Goal: Task Accomplishment & Management: Use online tool/utility

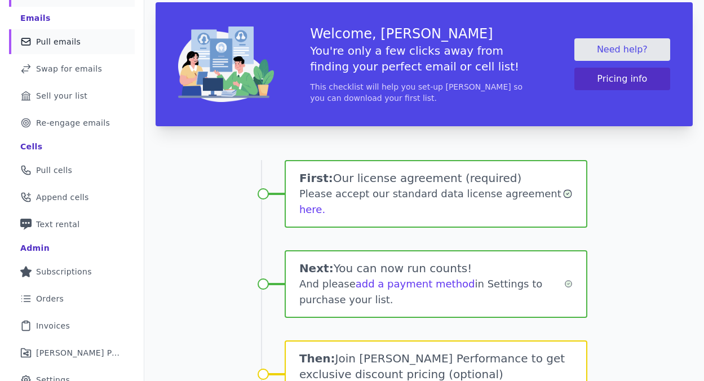
scroll to position [80, 0]
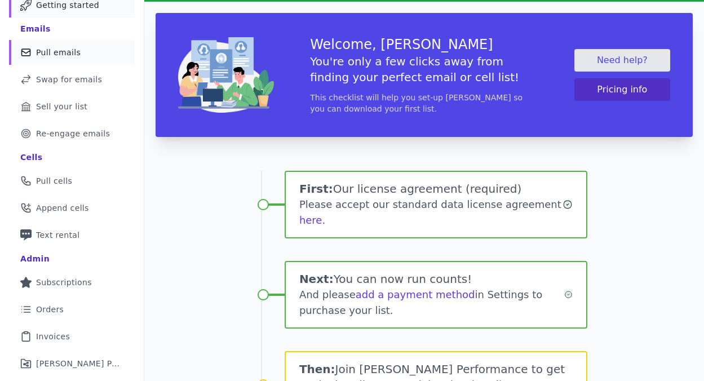
click at [74, 52] on span "Pull emails" at bounding box center [58, 52] width 45 height 11
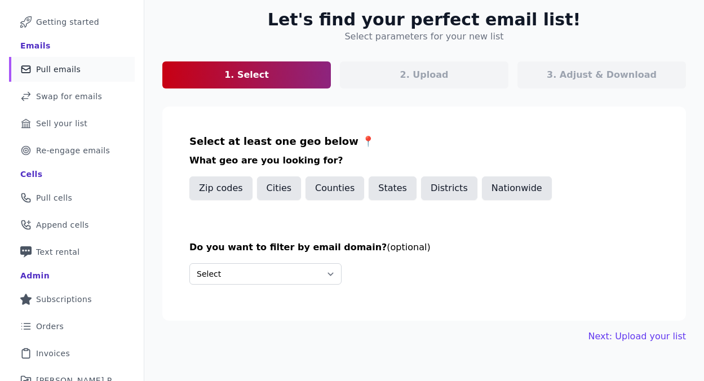
scroll to position [70, 0]
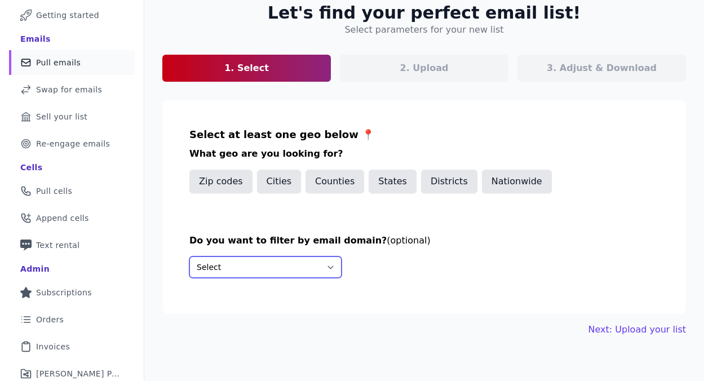
click at [235, 261] on select "Select Include only these domains Include none of these domains" at bounding box center [265, 266] width 152 height 21
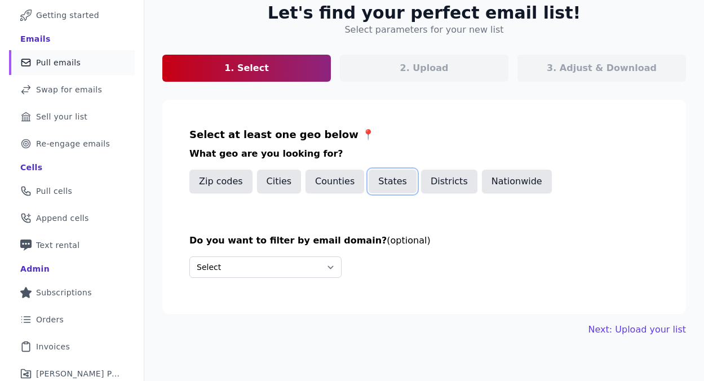
click at [388, 185] on button "States" at bounding box center [392, 182] width 48 height 24
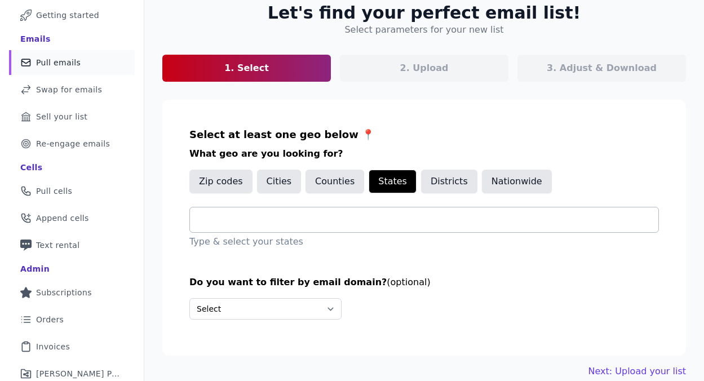
click at [344, 219] on input "text" at bounding box center [428, 220] width 459 height 14
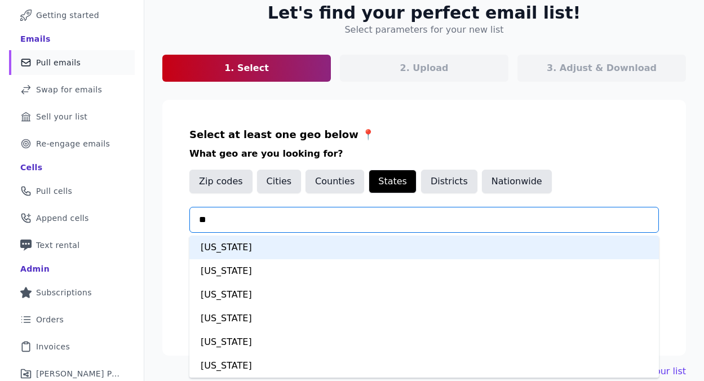
type input "***"
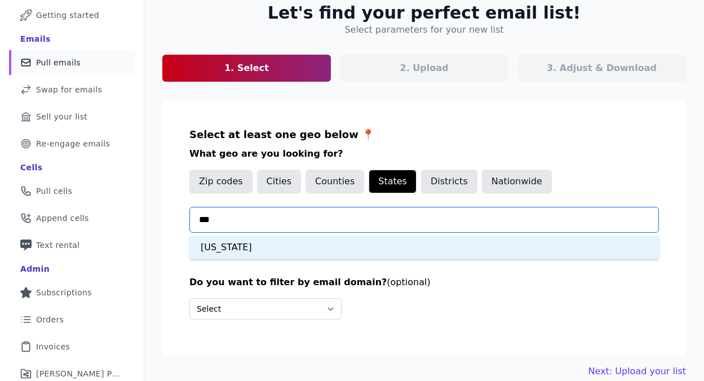
click at [307, 248] on div "[US_STATE]" at bounding box center [423, 247] width 469 height 24
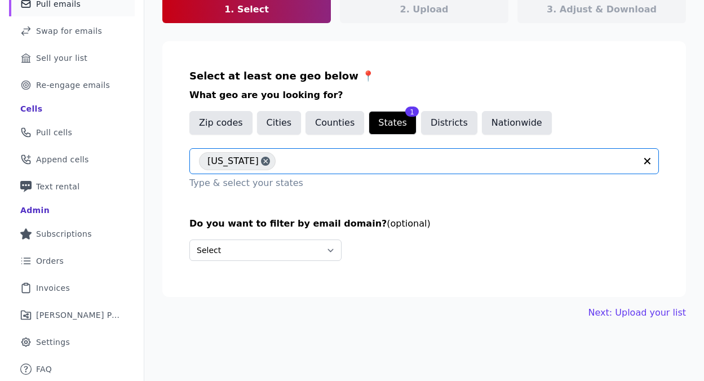
scroll to position [129, 0]
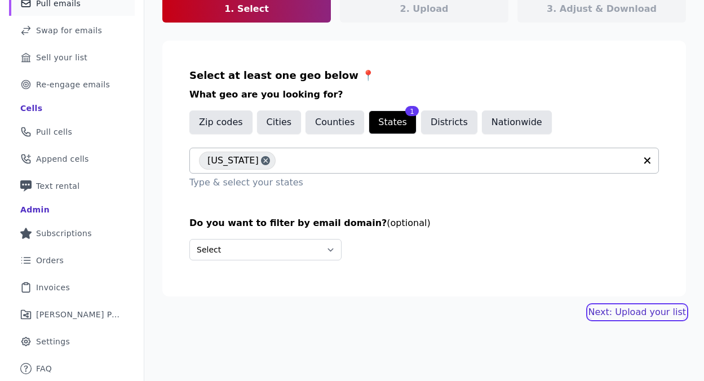
click at [609, 314] on link "Next: Upload your list" at bounding box center [636, 312] width 97 height 14
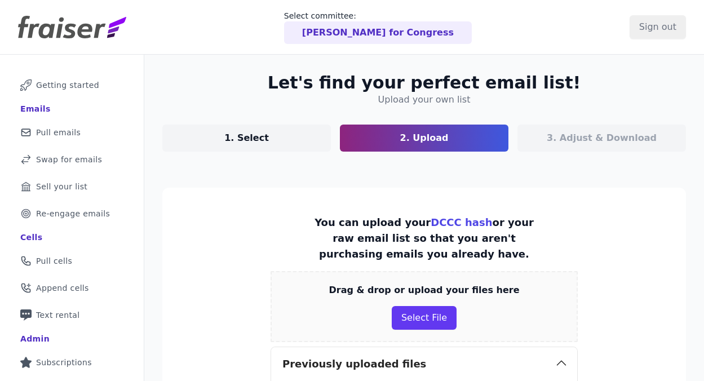
click at [572, 139] on p "3. Adjust & Download" at bounding box center [601, 138] width 110 height 14
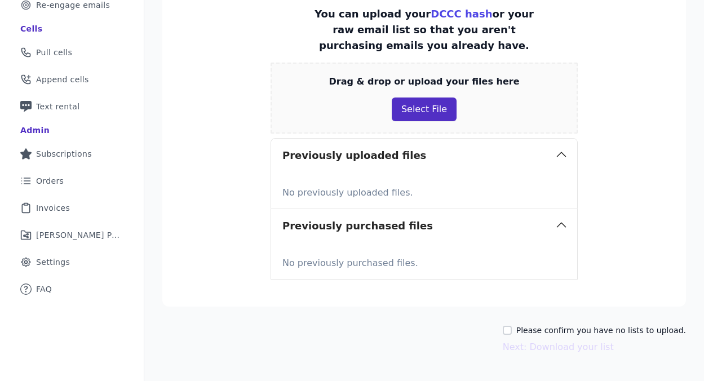
scroll to position [238, 0]
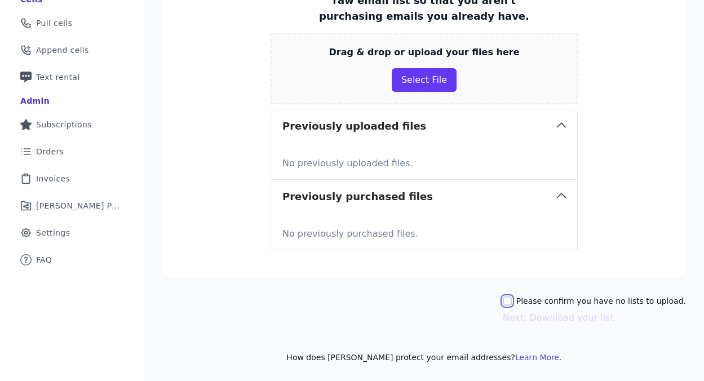
click at [512, 299] on input "Please confirm you have no lists to upload." at bounding box center [506, 300] width 9 height 9
checkbox input "true"
click at [557, 321] on button "Next: Download your list" at bounding box center [557, 318] width 111 height 14
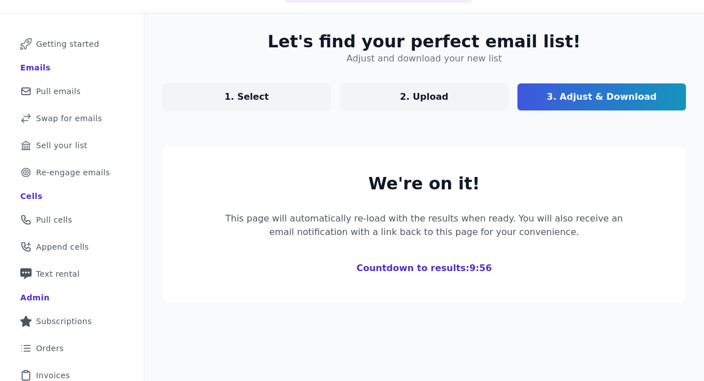
scroll to position [19, 0]
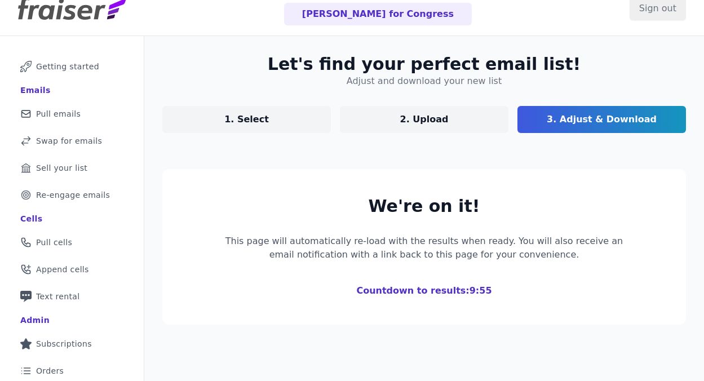
click at [459, 119] on link "2. Upload" at bounding box center [424, 119] width 168 height 27
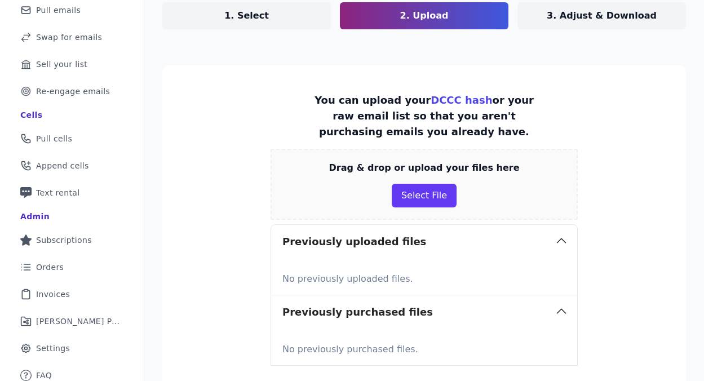
scroll to position [8, 0]
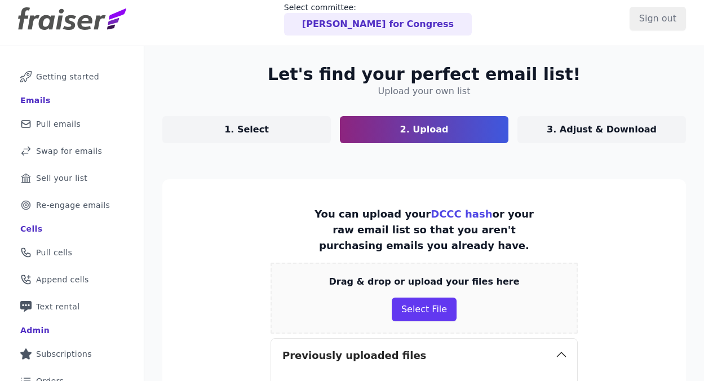
click at [582, 131] on p "3. Adjust & Download" at bounding box center [601, 130] width 110 height 14
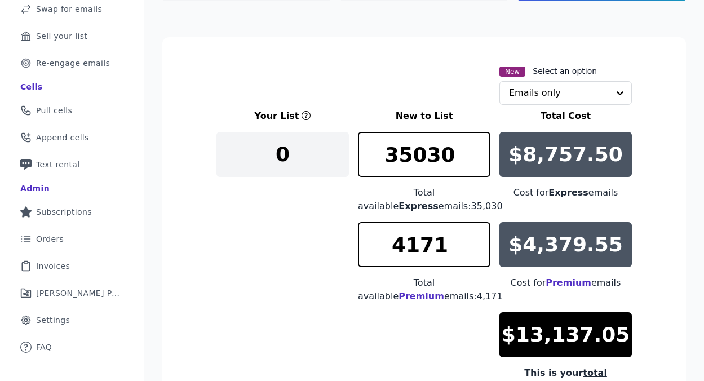
scroll to position [257, 0]
